Goal: Task Accomplishment & Management: Use online tool/utility

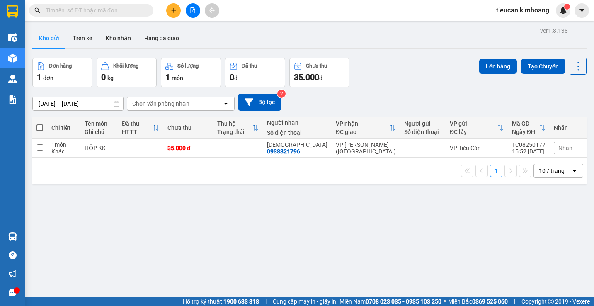
click at [40, 128] on span at bounding box center [39, 127] width 7 height 7
click at [40, 124] on input "checkbox" at bounding box center [40, 124] width 0 height 0
checkbox input "true"
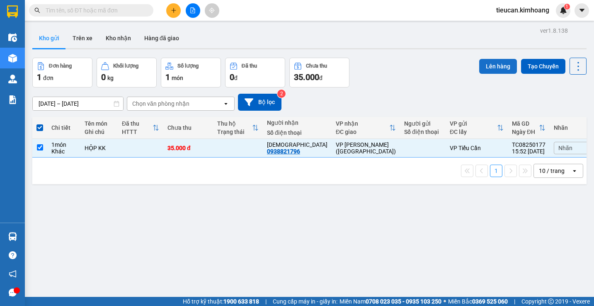
click at [490, 65] on button "Lên hàng" at bounding box center [498, 66] width 38 height 15
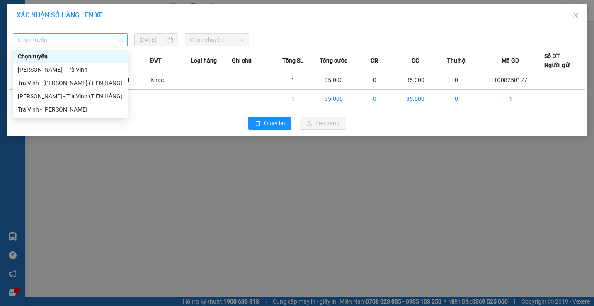
click at [120, 43] on span "Chọn tuyến" at bounding box center [70, 40] width 105 height 12
click at [85, 106] on div "Trà Vinh - [PERSON_NAME]" at bounding box center [70, 109] width 105 height 9
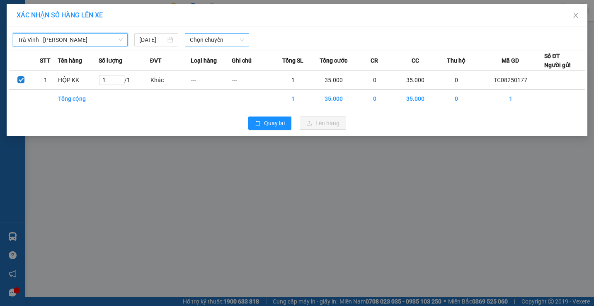
click at [204, 38] on span "Chọn chuyến" at bounding box center [217, 40] width 54 height 12
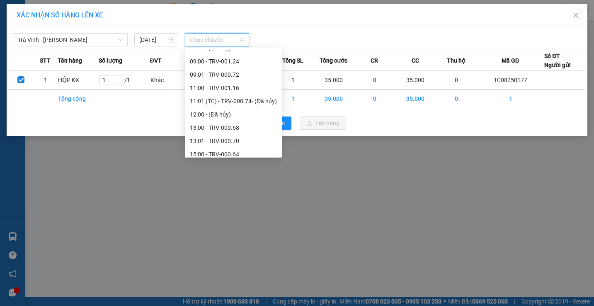
scroll to position [265, 0]
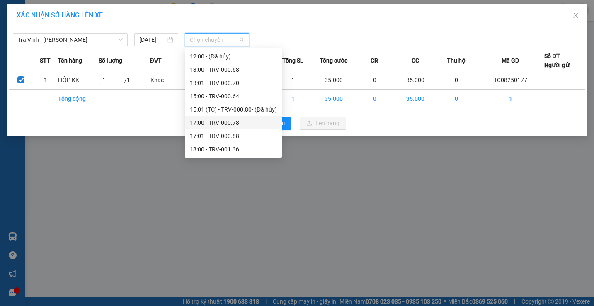
click at [223, 121] on div "17:00 - TRV-000.78" at bounding box center [233, 122] width 87 height 9
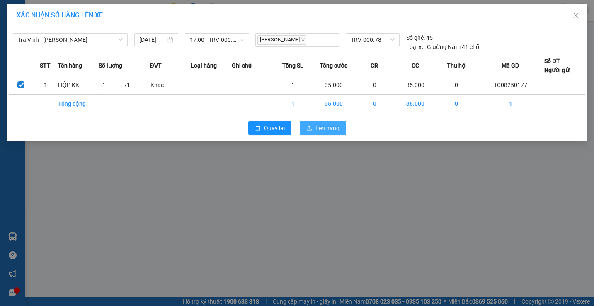
click at [320, 127] on span "Lên hàng" at bounding box center [328, 128] width 24 height 9
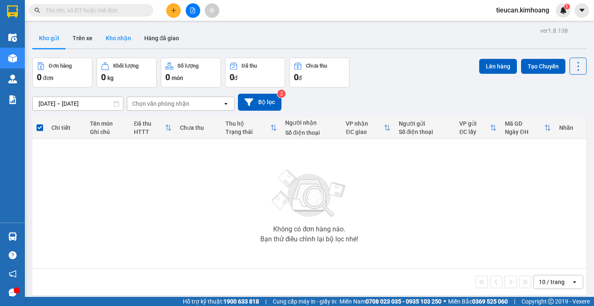
click at [119, 43] on button "Kho nhận" at bounding box center [118, 38] width 39 height 20
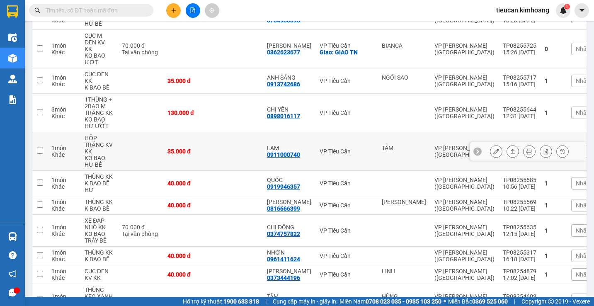
scroll to position [324, 0]
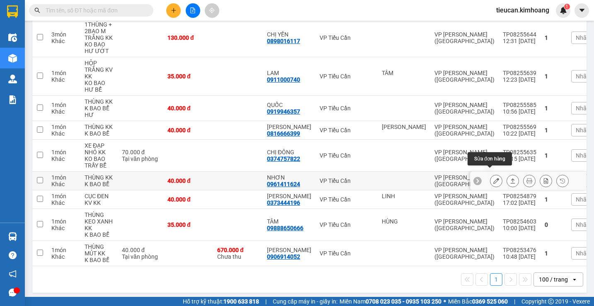
click at [493, 174] on button at bounding box center [497, 181] width 12 height 15
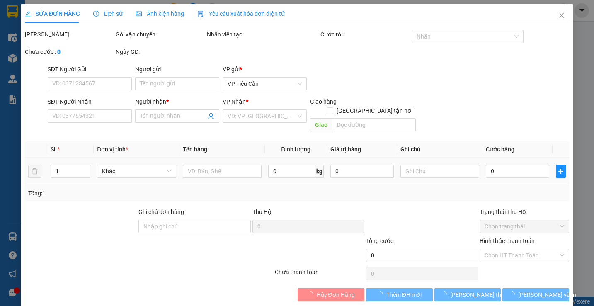
type input "0961411624"
type input "NHƠN"
type input "40.000"
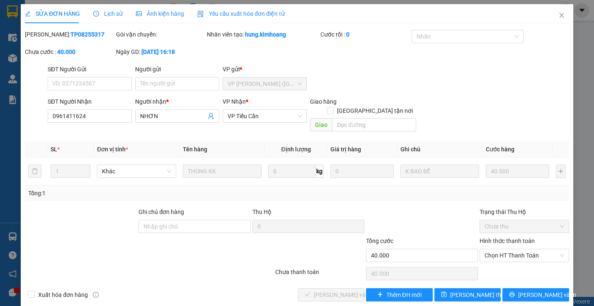
click at [508, 237] on div "Hình thức thanh toán" at bounding box center [524, 242] width 89 height 12
click at [508, 250] on span "Chọn HT Thanh Toán" at bounding box center [524, 255] width 79 height 12
drag, startPoint x: 499, startPoint y: 262, endPoint x: 354, endPoint y: 281, distance: 146.3
click at [487, 262] on div "Tại văn phòng" at bounding box center [519, 262] width 78 height 9
type input "0"
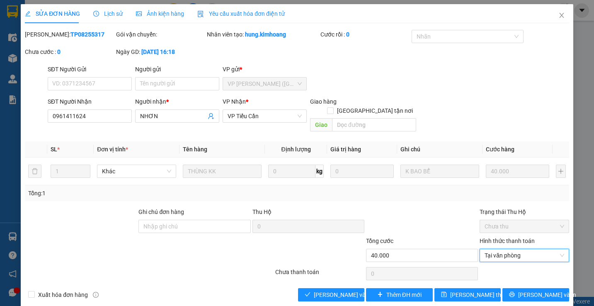
click at [327, 277] on div "Total Paid Fee 0 Total UnPaid Fee 40.000 Cash Collection Total Fee Mã ĐH: TP082…" at bounding box center [297, 166] width 544 height 272
click at [326, 288] on button "[PERSON_NAME] và Giao hàng" at bounding box center [331, 294] width 67 height 13
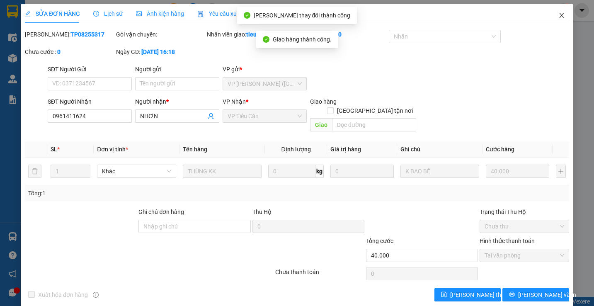
click at [551, 15] on span "Close" at bounding box center [561, 15] width 23 height 23
click at [551, 15] on span "tieucan.kimhoang" at bounding box center [523, 10] width 66 height 10
